Goal: Transaction & Acquisition: Download file/media

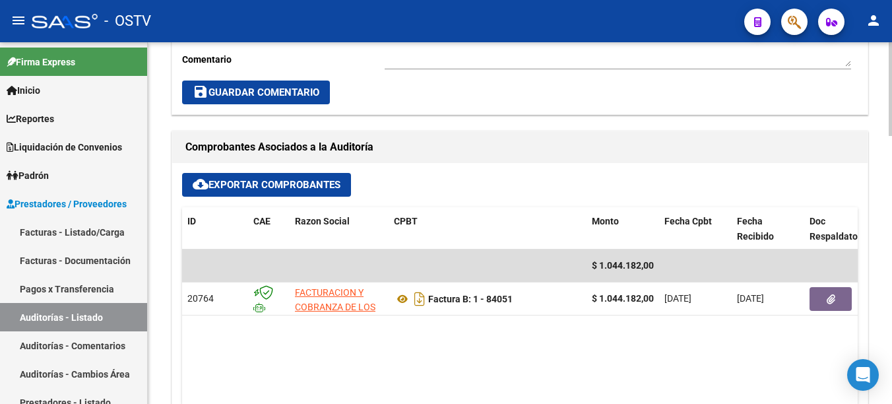
scroll to position [587, 0]
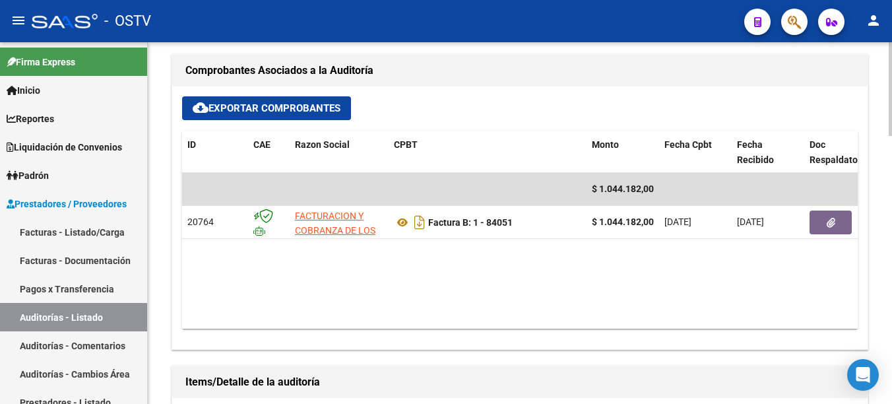
click at [875, 230] on div "arrow_back Editar 14093 cloud_download Generar informe ESTA AUDITORÍA ESTÁ ABIE…" at bounding box center [521, 152] width 747 height 1395
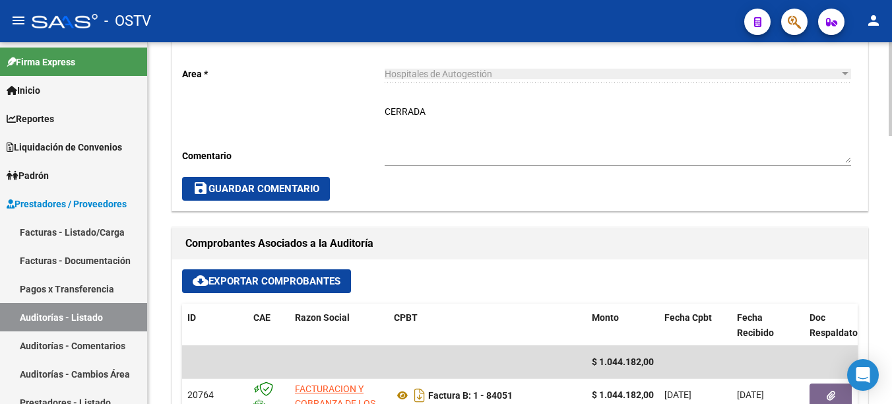
scroll to position [440, 0]
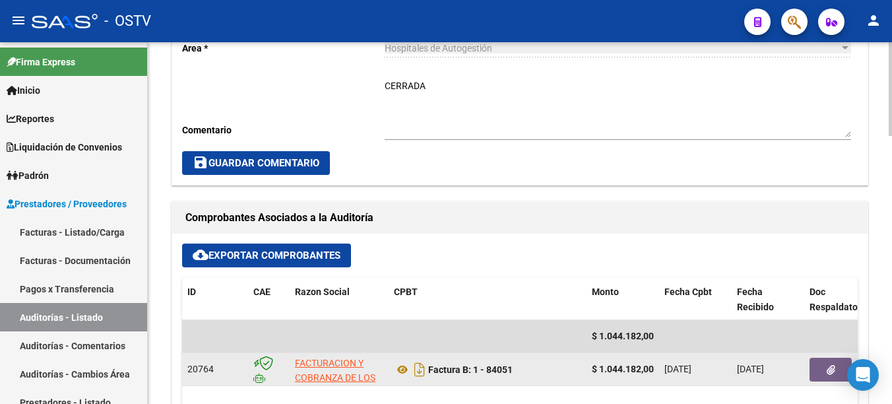
click at [824, 371] on button "button" at bounding box center [830, 369] width 42 height 24
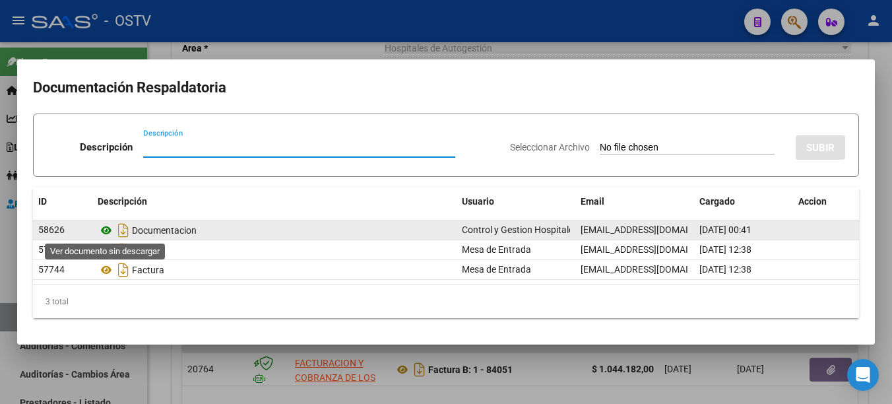
click at [103, 232] on icon at bounding box center [106, 230] width 17 height 16
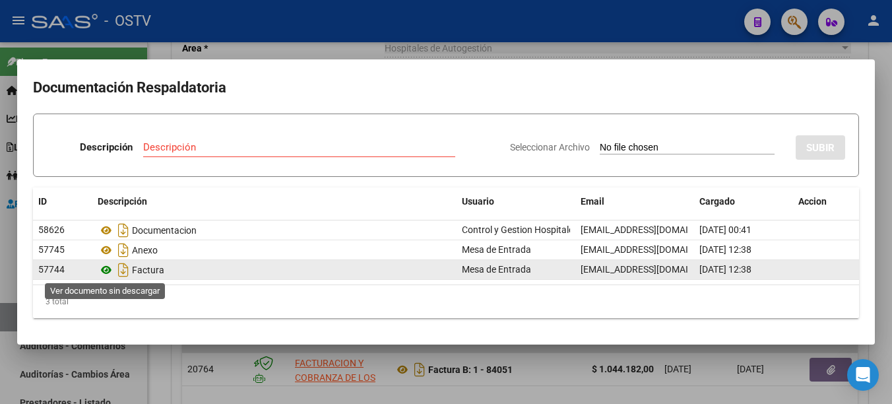
click at [106, 270] on icon at bounding box center [106, 270] width 17 height 16
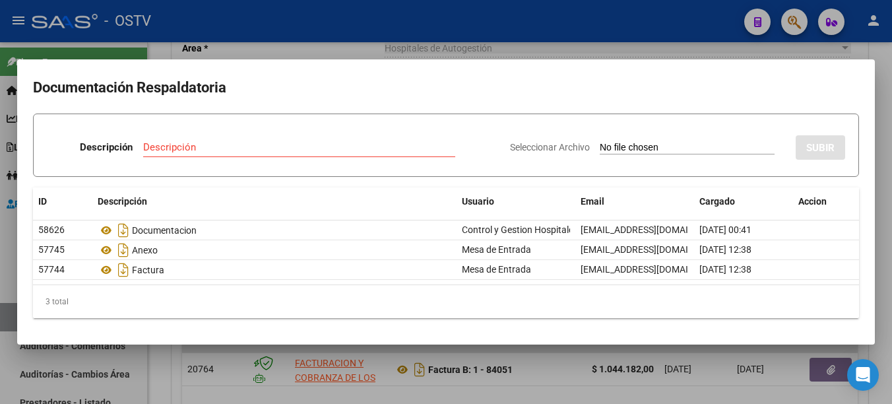
click at [704, 398] on div at bounding box center [446, 202] width 892 height 404
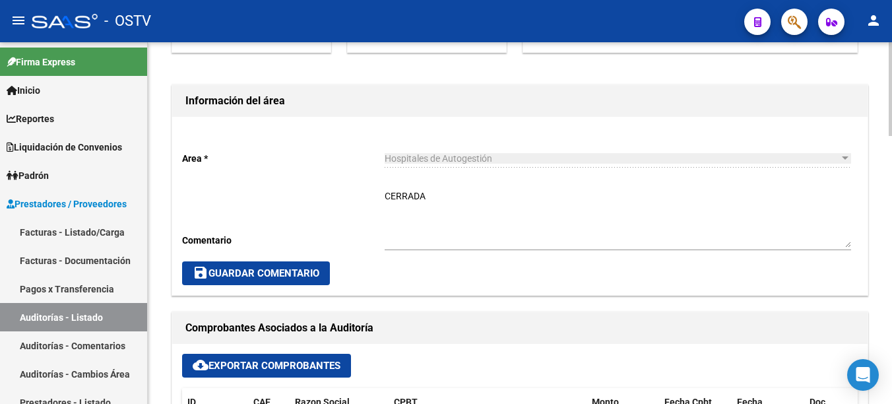
scroll to position [0, 0]
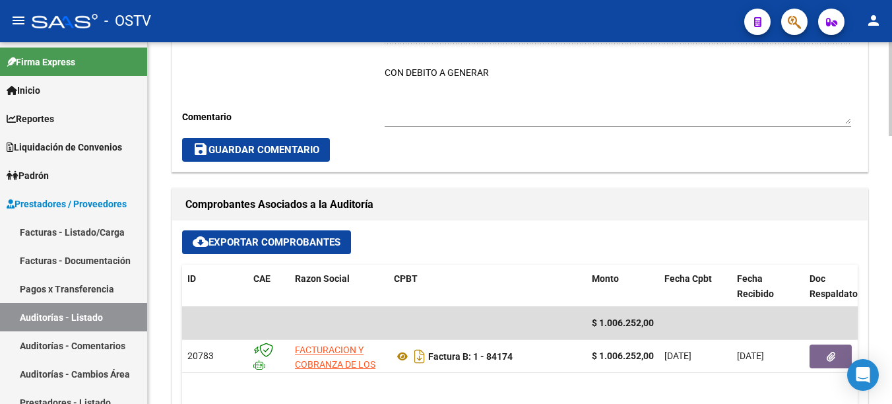
scroll to position [549, 0]
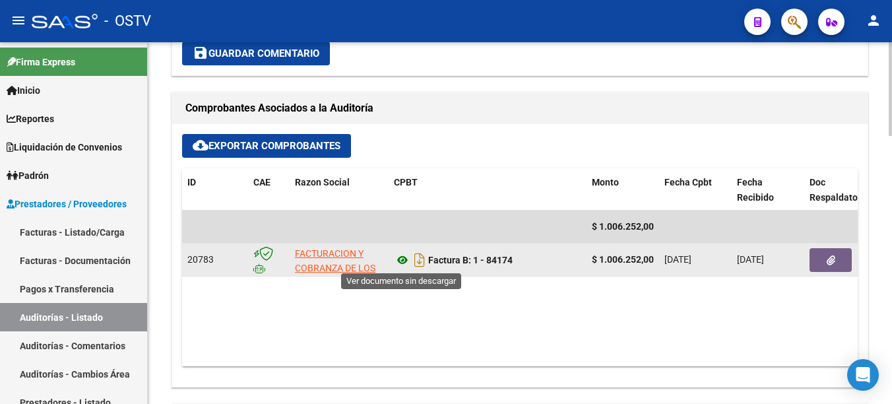
click at [406, 258] on icon at bounding box center [402, 260] width 17 height 16
